Goal: Transaction & Acquisition: Purchase product/service

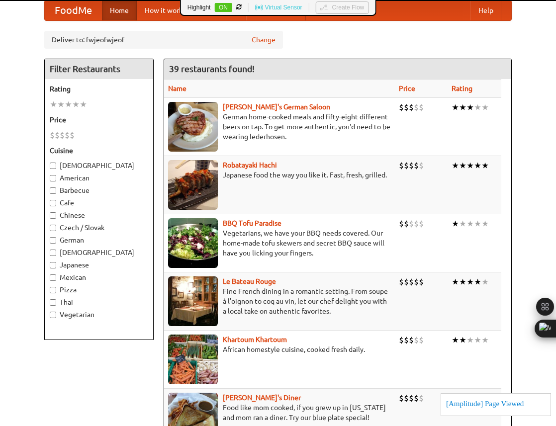
click at [217, 5] on button "ON" at bounding box center [222, 7] width 17 height 9
click at [220, 6] on button "OFF" at bounding box center [222, 7] width 17 height 10
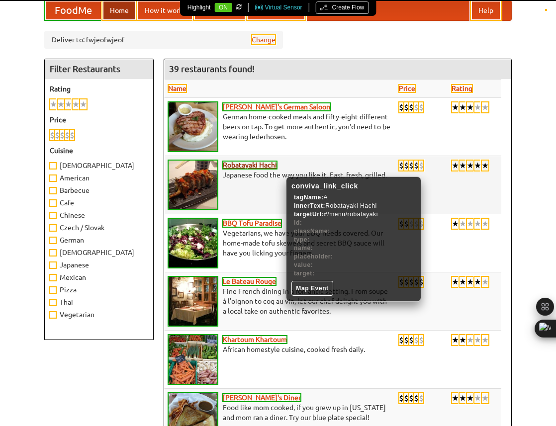
click at [273, 164] on b "Robatayaki Hachi" at bounding box center [250, 165] width 54 height 8
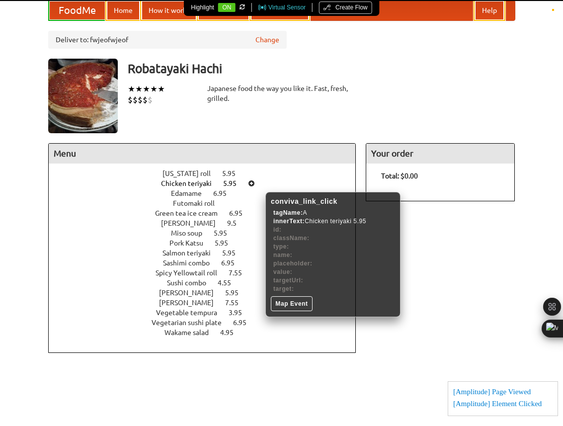
click at [252, 180] on icon at bounding box center [251, 183] width 7 height 7
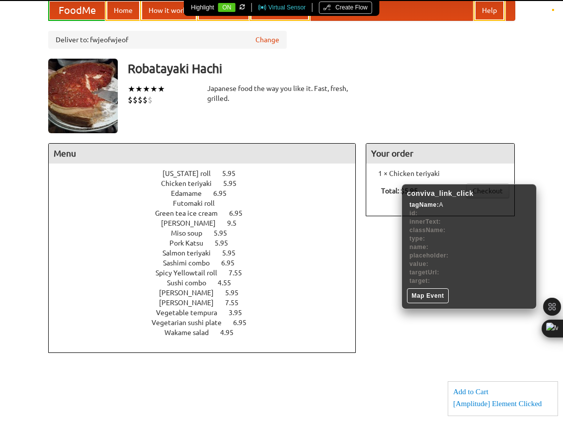
click at [396, 189] on b "Total: $5.95" at bounding box center [399, 191] width 37 height 8
click at [393, 191] on b "Total: $5.95" at bounding box center [399, 191] width 37 height 8
click at [395, 191] on b "Total: $5.95" at bounding box center [399, 191] width 37 height 8
